Goal: Task Accomplishment & Management: Manage account settings

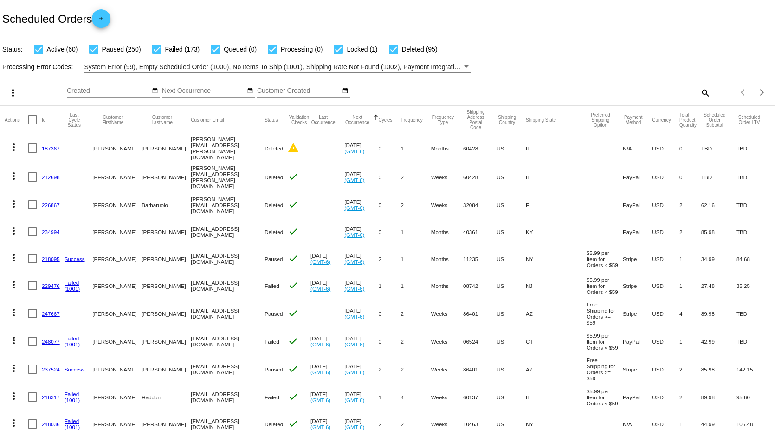
click at [690, 91] on div "search" at bounding box center [613, 92] width 193 height 14
click at [699, 91] on mat-icon "search" at bounding box center [704, 92] width 11 height 14
click at [656, 93] on input "Search" at bounding box center [613, 90] width 193 height 7
paste input "[EMAIL_ADDRESS][DOMAIN_NAME]"
type input "[EMAIL_ADDRESS][DOMAIN_NAME]"
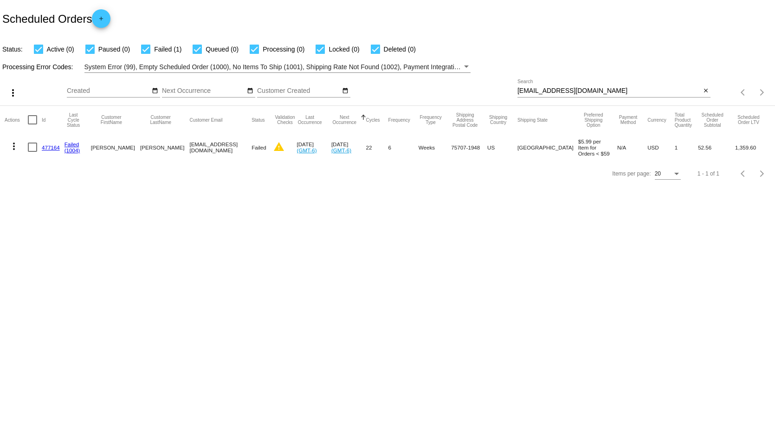
click at [51, 147] on link "477164" at bounding box center [51, 147] width 18 height 6
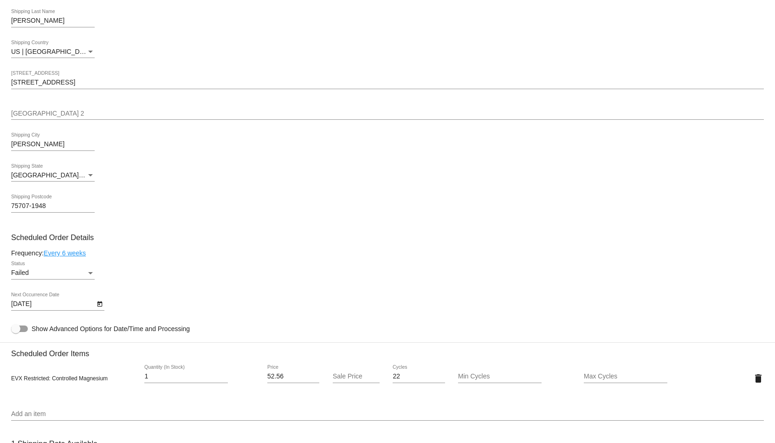
scroll to position [418, 0]
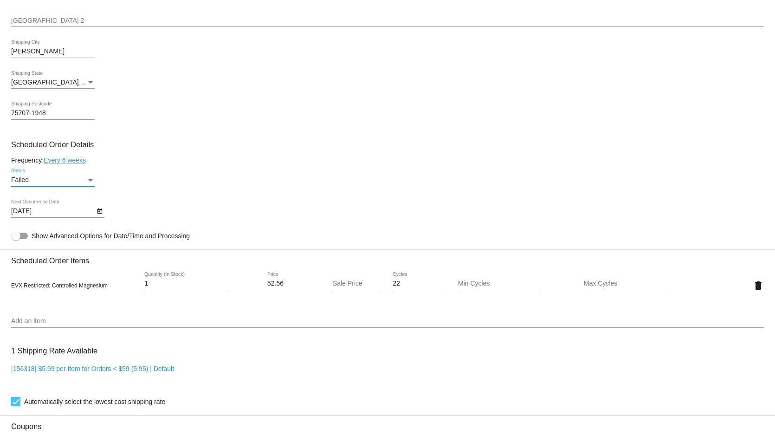
click at [84, 184] on div "Failed" at bounding box center [48, 179] width 75 height 7
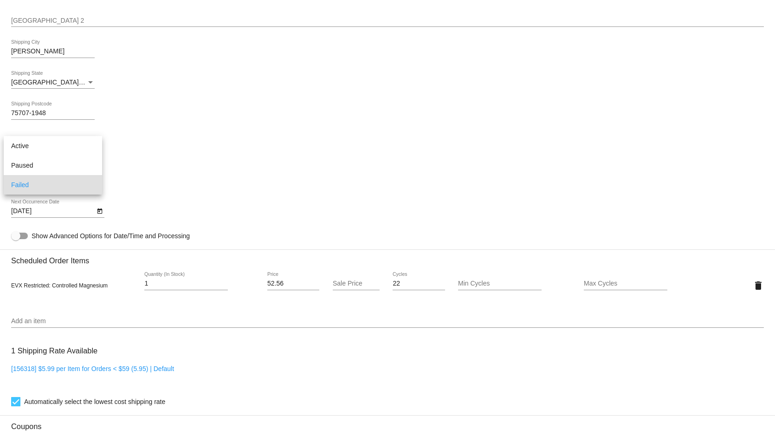
click at [218, 164] on div at bounding box center [387, 221] width 775 height 443
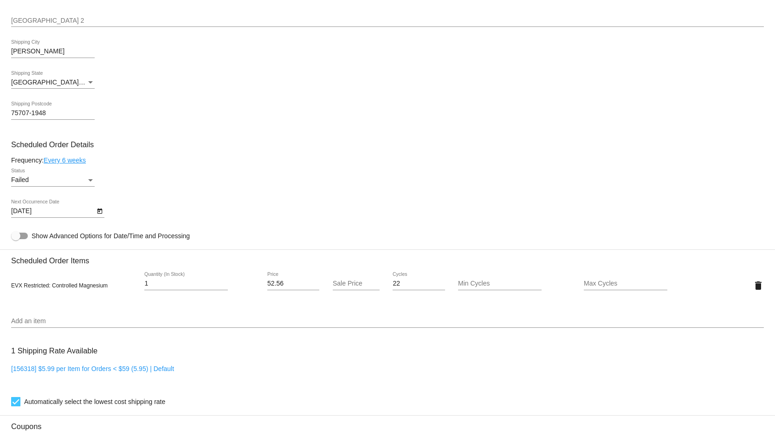
click at [87, 184] on div "Status" at bounding box center [90, 179] width 8 height 7
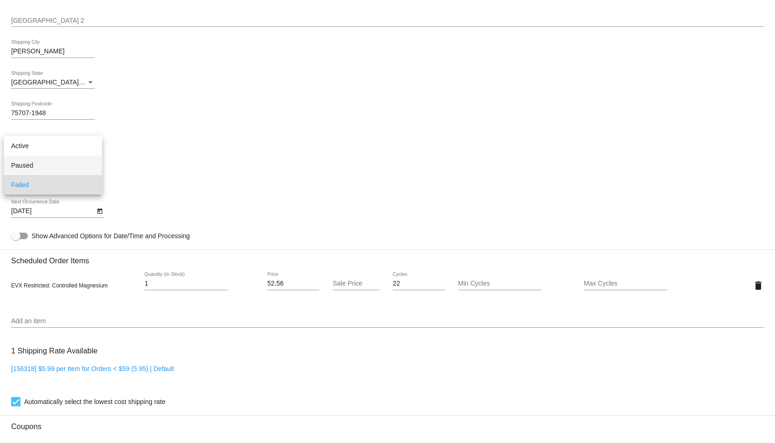
click at [53, 167] on span "Paused" at bounding box center [53, 164] width 84 height 19
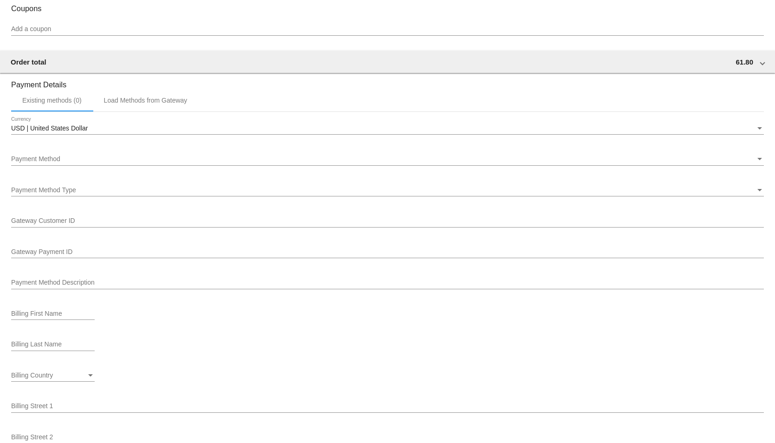
scroll to position [1079, 0]
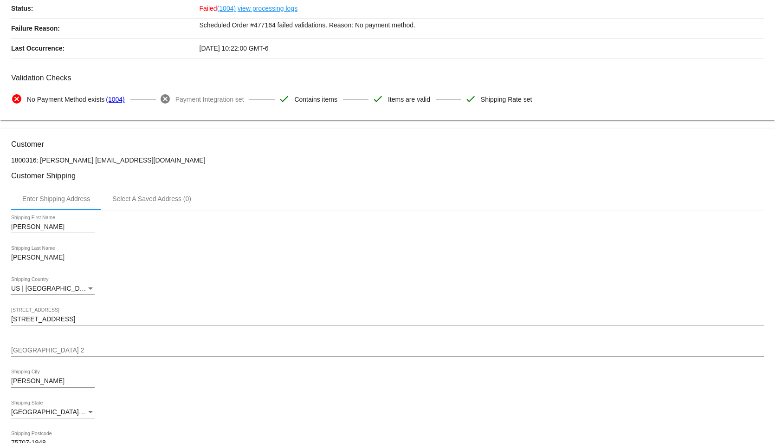
scroll to position [0, 0]
